Goal: Information Seeking & Learning: Learn about a topic

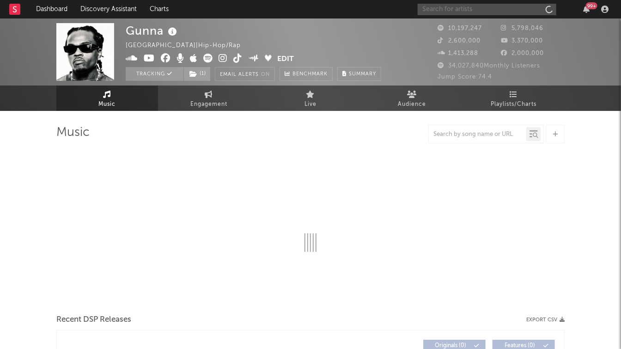
click at [454, 11] on input "text" at bounding box center [487, 10] width 139 height 12
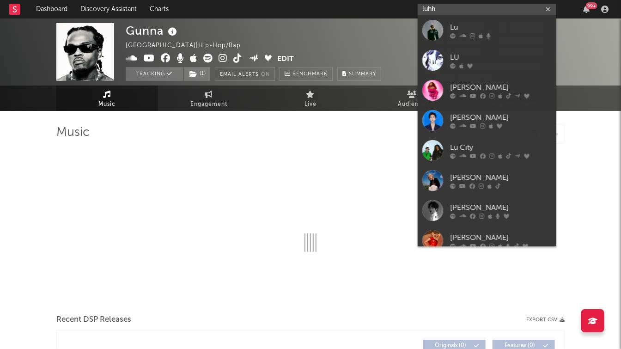
type input "luhh"
select select "6m"
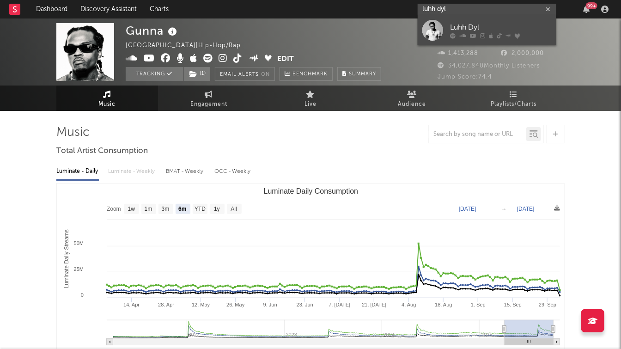
type input "luhh dyl"
click at [452, 24] on div "Luhh Dyl" at bounding box center [501, 27] width 102 height 11
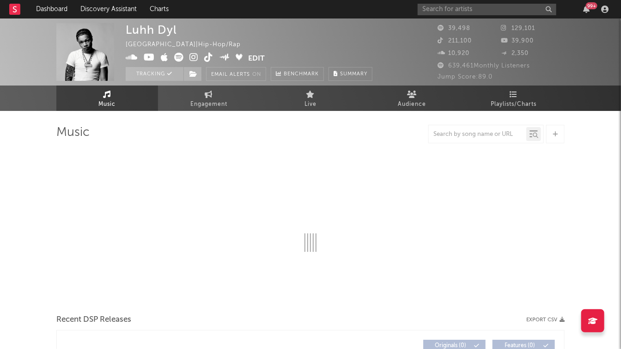
click at [209, 106] on span "Engagement" at bounding box center [208, 104] width 37 height 11
select select "1w"
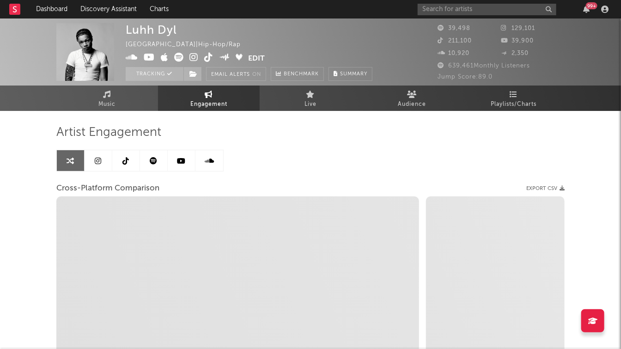
select select "1m"
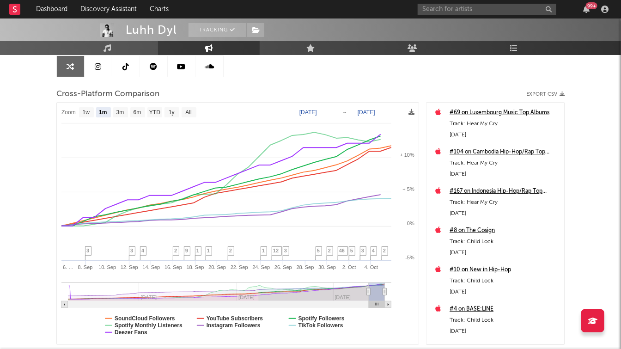
scroll to position [98, 0]
